Goal: Task Accomplishment & Management: Use online tool/utility

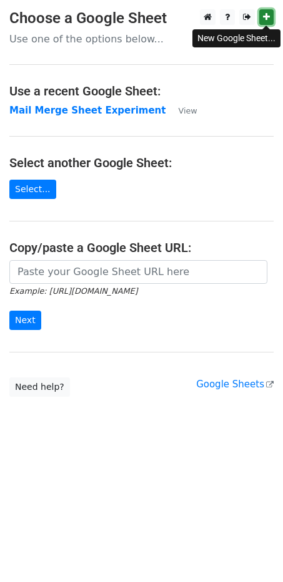
click at [267, 19] on icon at bounding box center [266, 16] width 7 height 9
click at [25, 190] on link "Select..." at bounding box center [32, 189] width 47 height 19
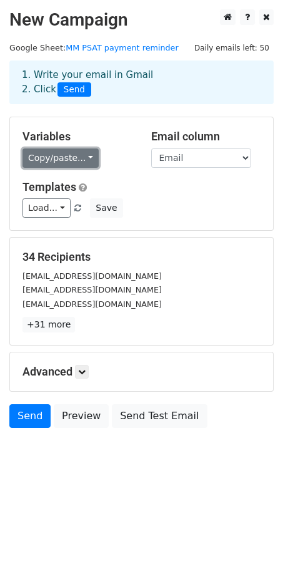
click at [79, 155] on link "Copy/paste..." at bounding box center [60, 158] width 76 height 19
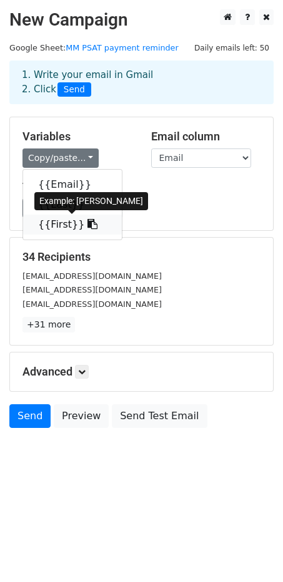
click at [57, 222] on link "{{First}}" at bounding box center [72, 225] width 99 height 20
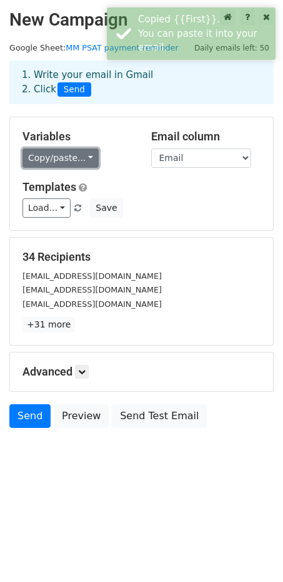
click at [85, 162] on link "Copy/paste..." at bounding box center [60, 158] width 76 height 19
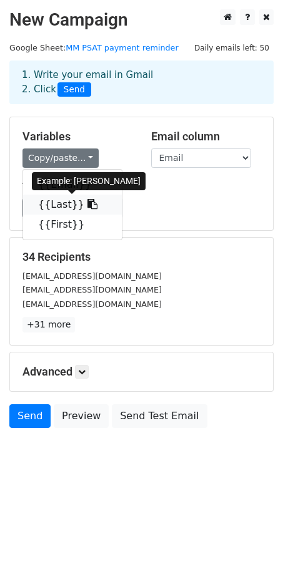
click at [58, 204] on link "{{Last}}" at bounding box center [72, 205] width 99 height 20
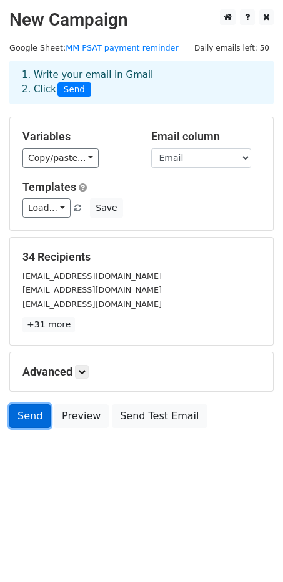
click at [26, 419] on link "Send" at bounding box center [29, 416] width 41 height 24
